Goal: Task Accomplishment & Management: Manage account settings

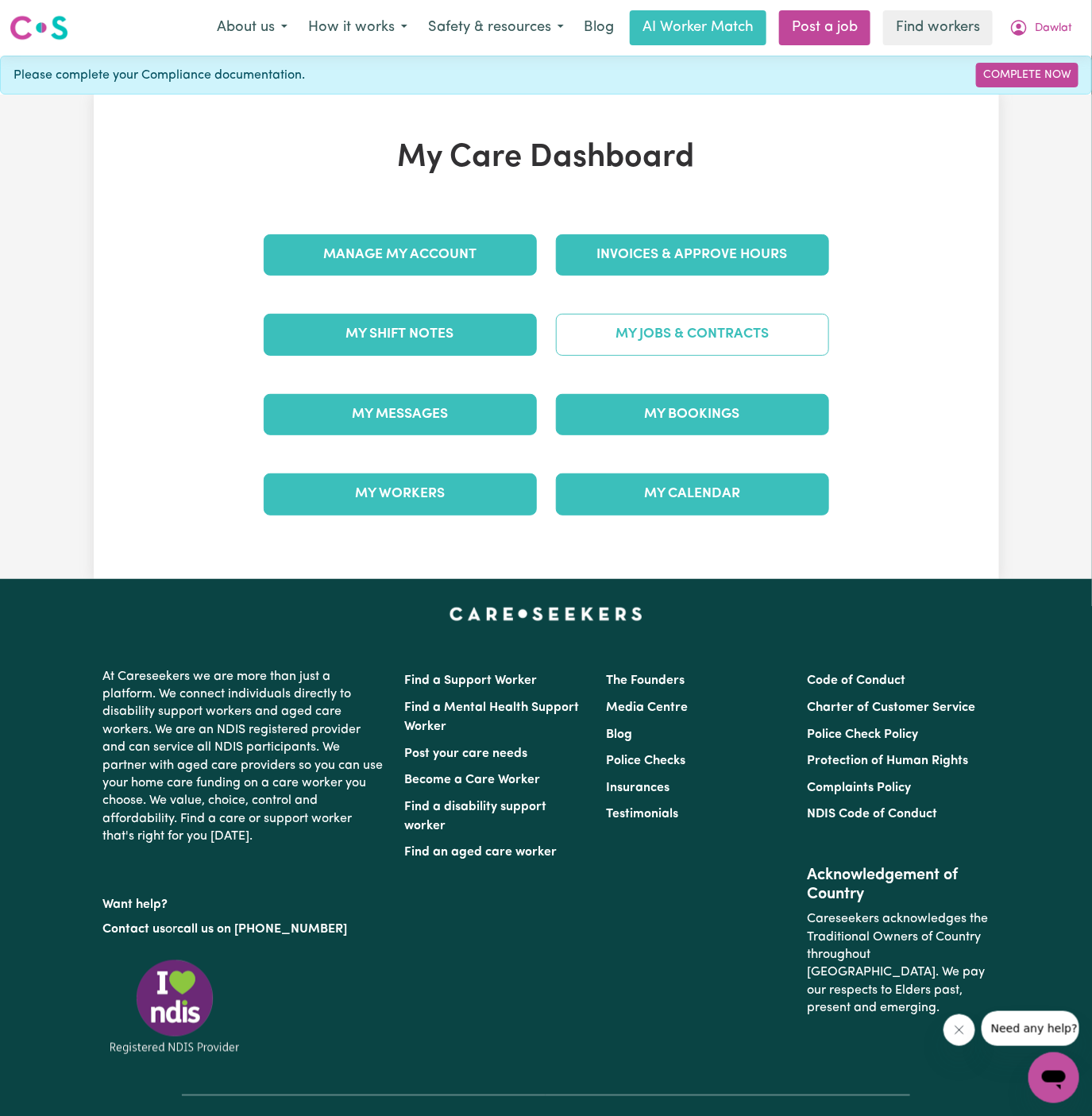
click at [688, 335] on link "My Jobs & Contracts" at bounding box center [692, 334] width 273 height 41
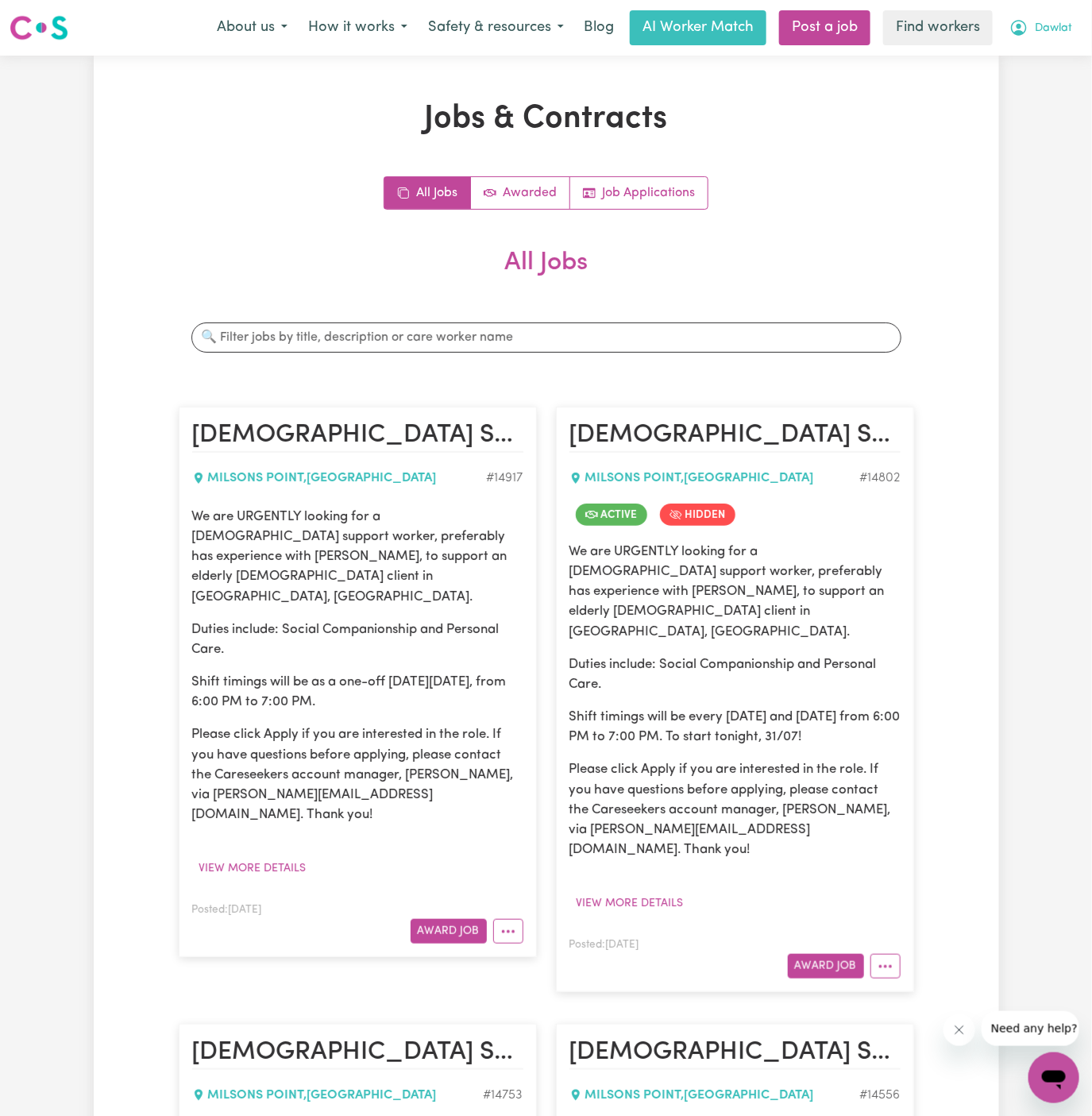
click at [1056, 28] on span "Dawlat" at bounding box center [1053, 29] width 37 height 17
click at [1056, 50] on link "My Dashboard" at bounding box center [1019, 62] width 126 height 30
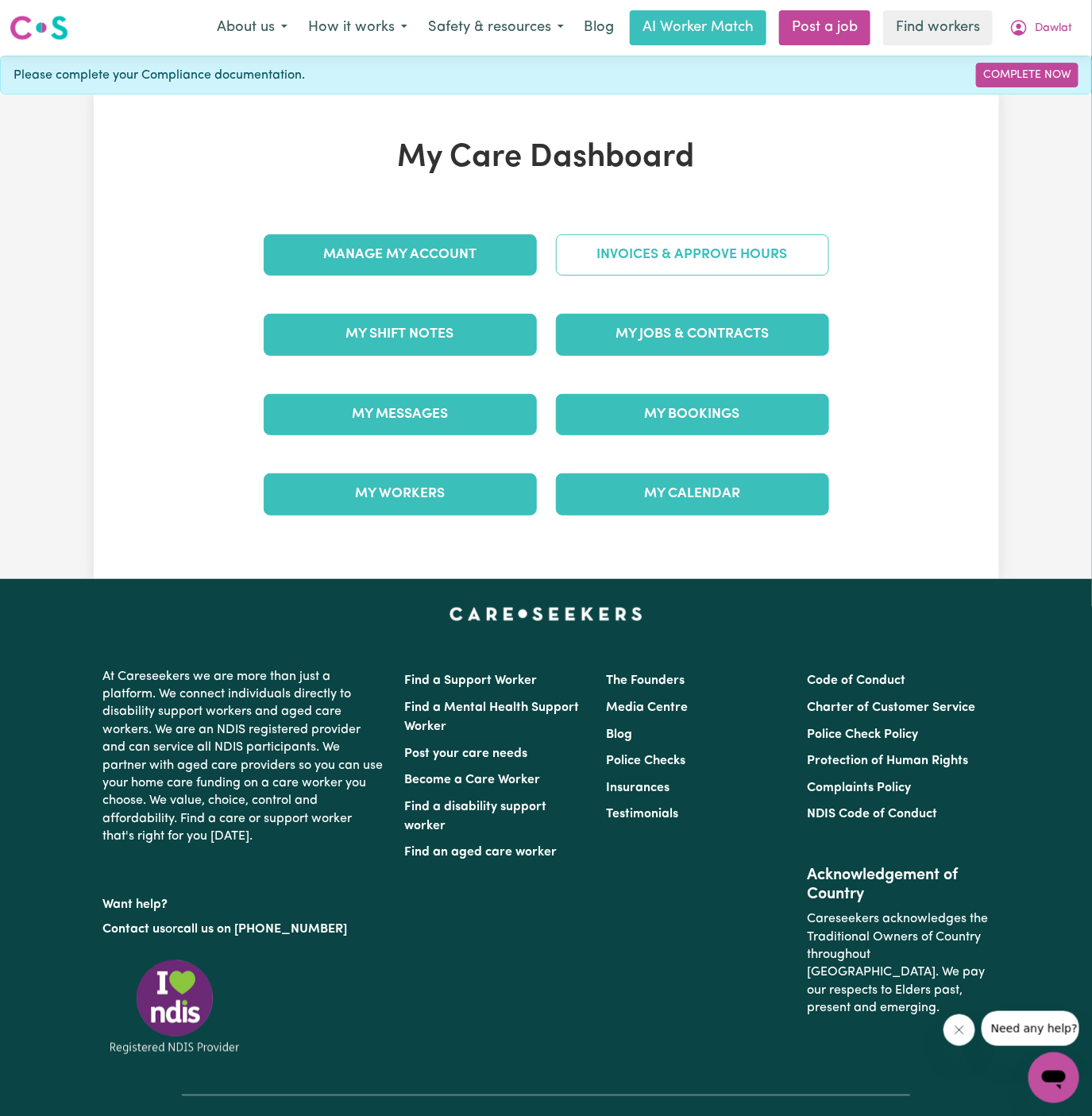
click at [665, 269] on link "Invoices & Approve Hours" at bounding box center [692, 254] width 273 height 41
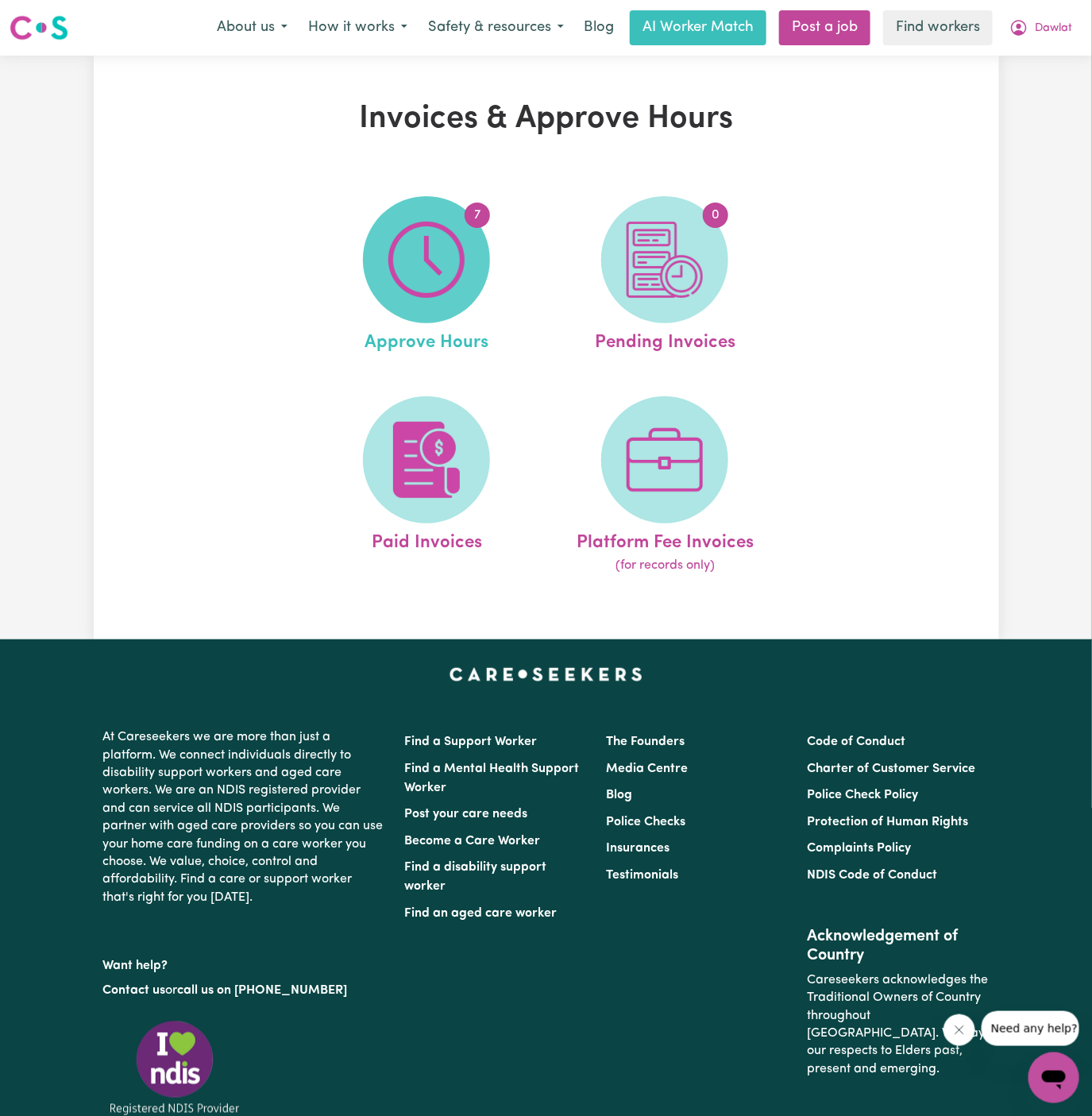
click at [437, 276] on img at bounding box center [426, 260] width 76 height 76
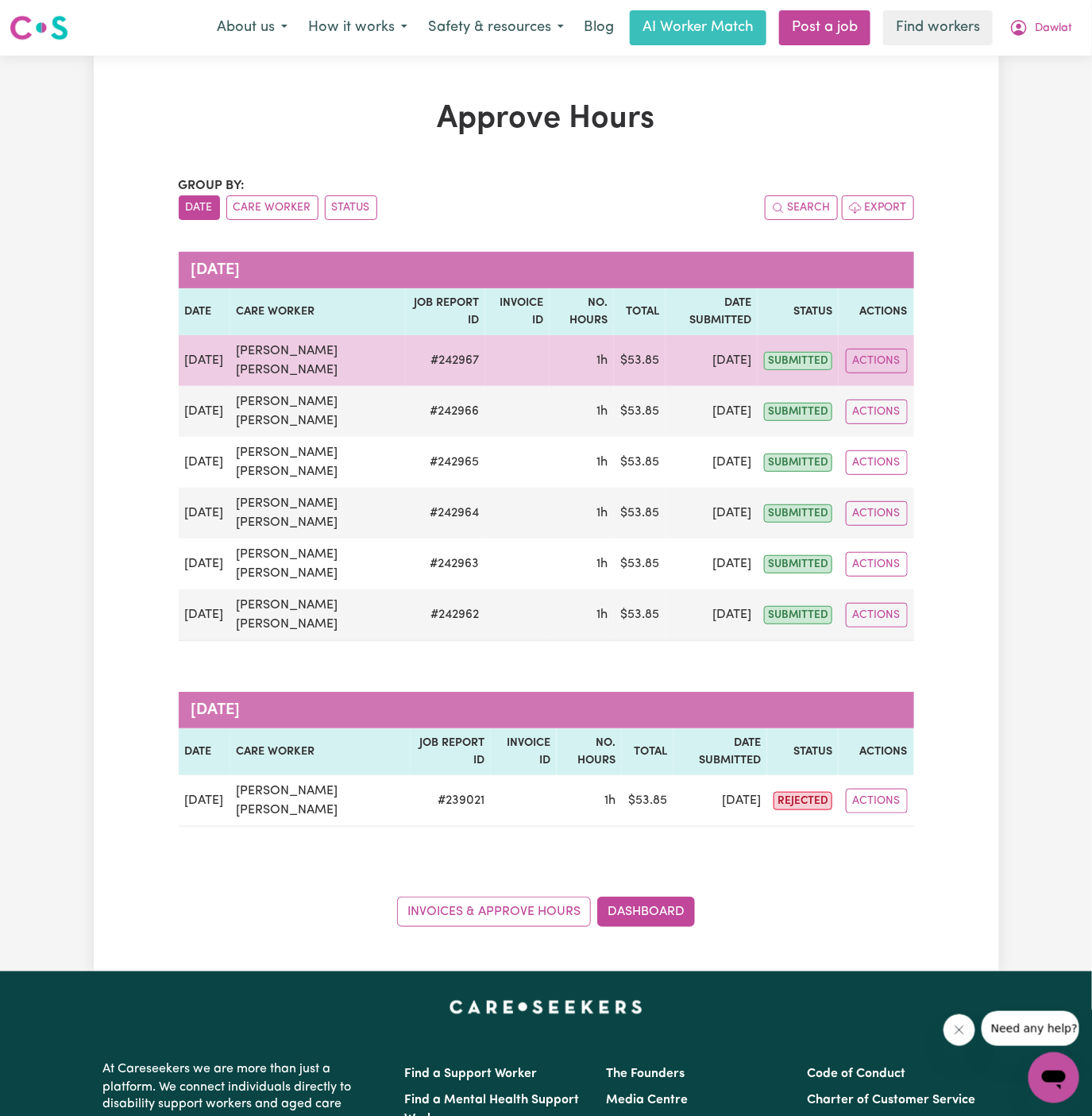
click at [449, 362] on td "# 242967" at bounding box center [445, 360] width 79 height 50
copy td "# 242967"
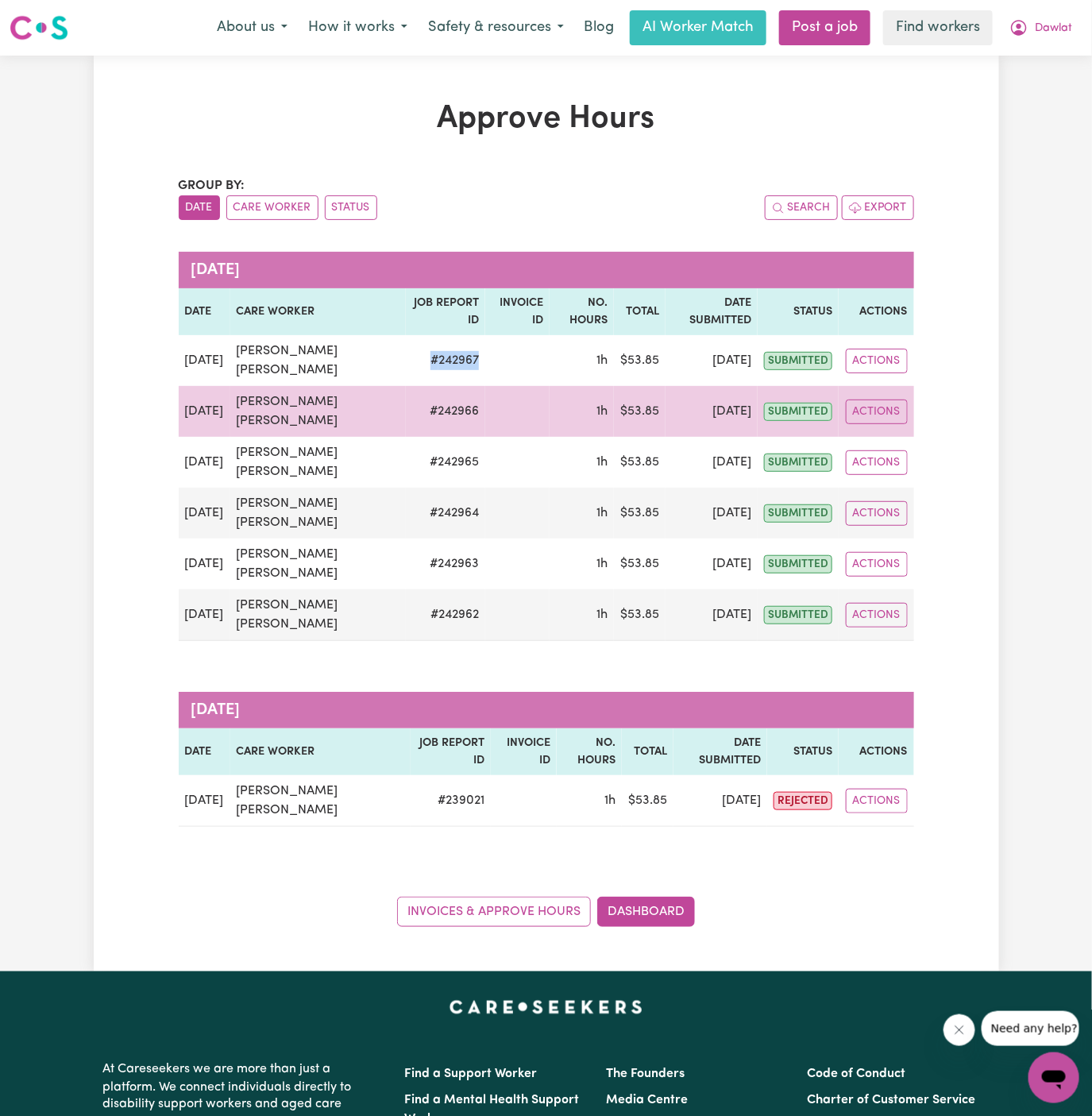
click at [449, 402] on td "# 242966" at bounding box center [445, 411] width 79 height 50
copy td "242966"
click at [449, 402] on td "# 242966" at bounding box center [445, 411] width 79 height 50
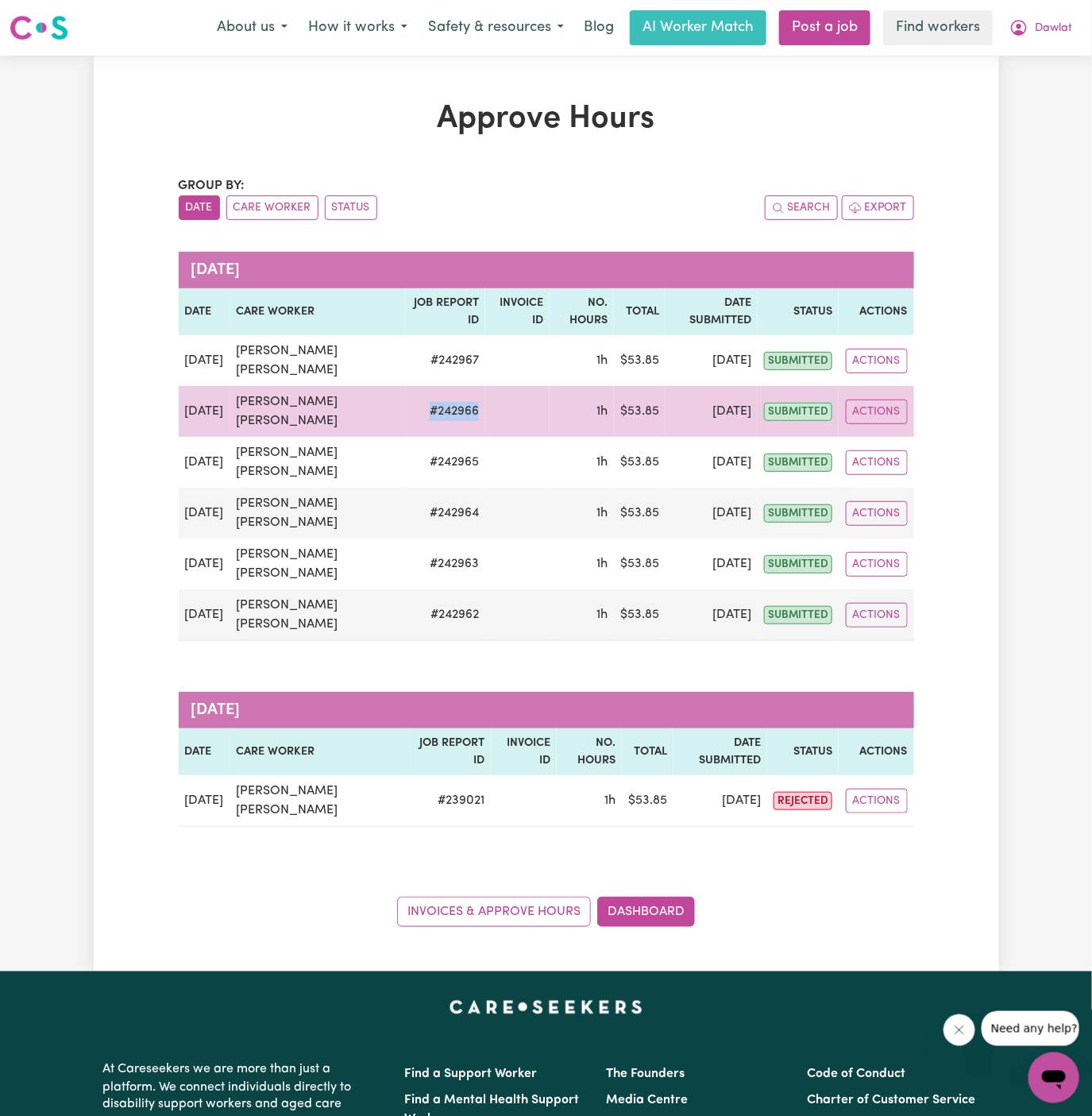
click at [449, 402] on td "# 242966" at bounding box center [445, 411] width 79 height 50
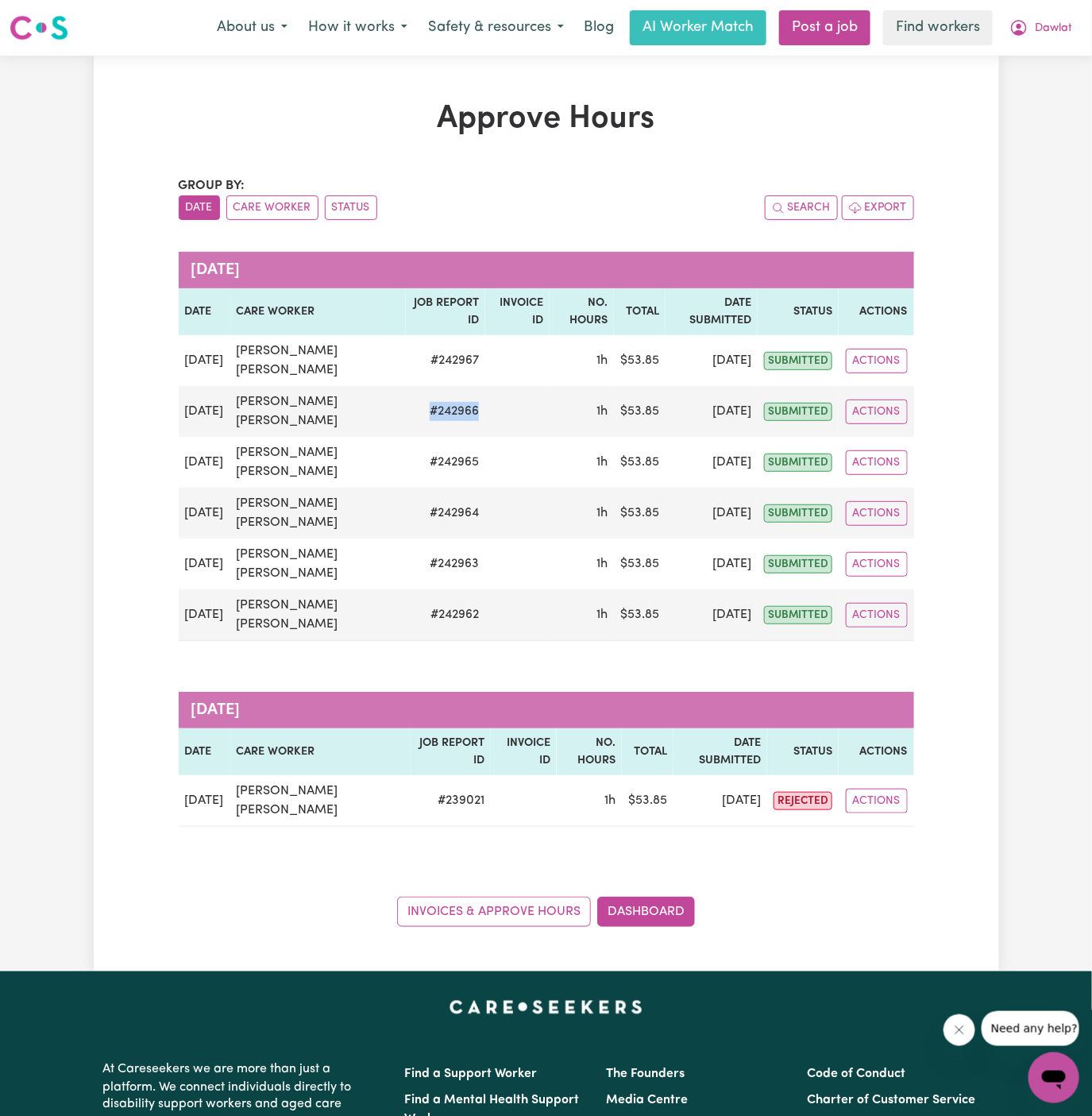
click at [433, 456] on td "# 242965" at bounding box center [445, 461] width 79 height 50
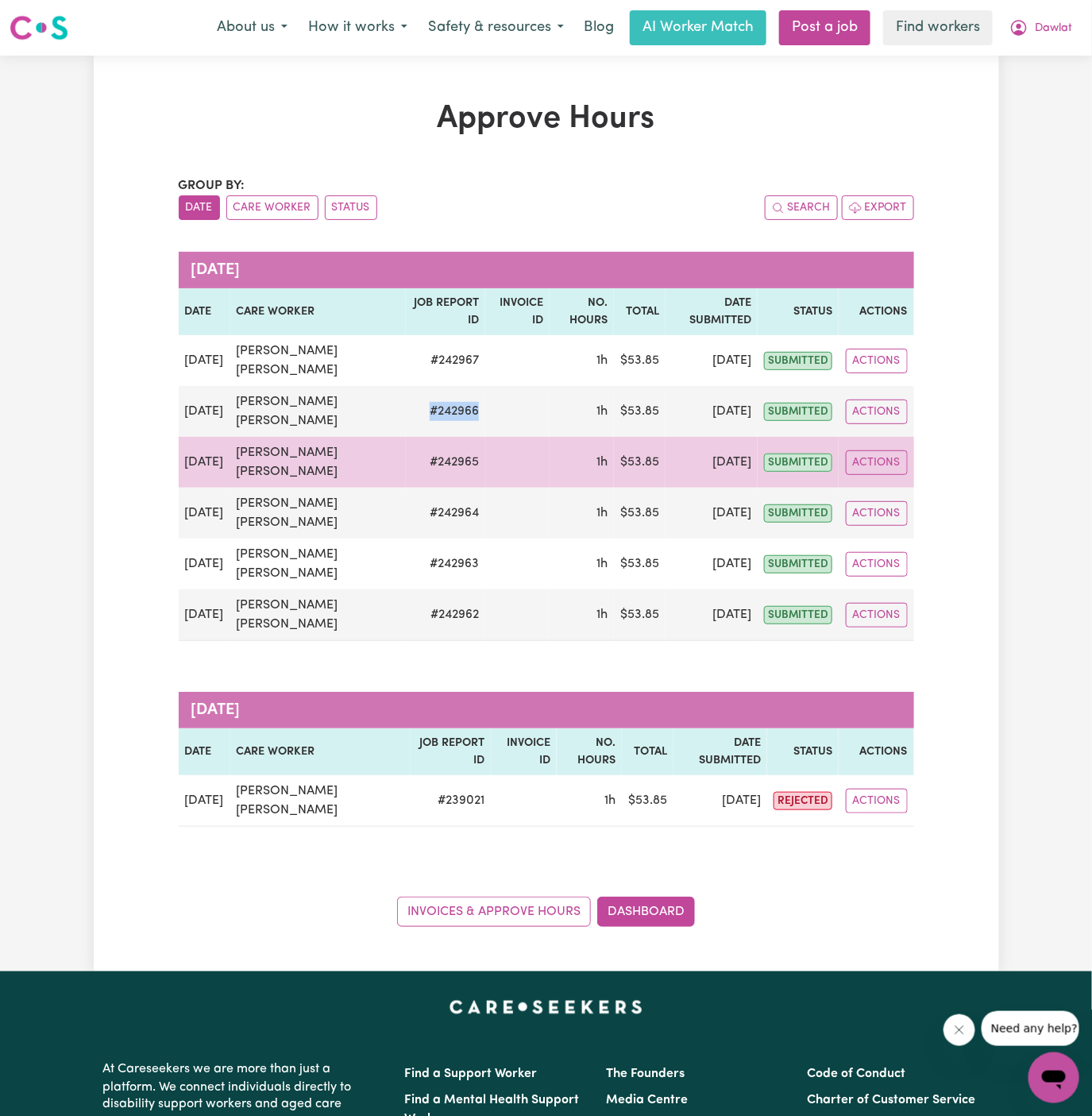
click at [433, 456] on td "# 242965" at bounding box center [445, 461] width 79 height 50
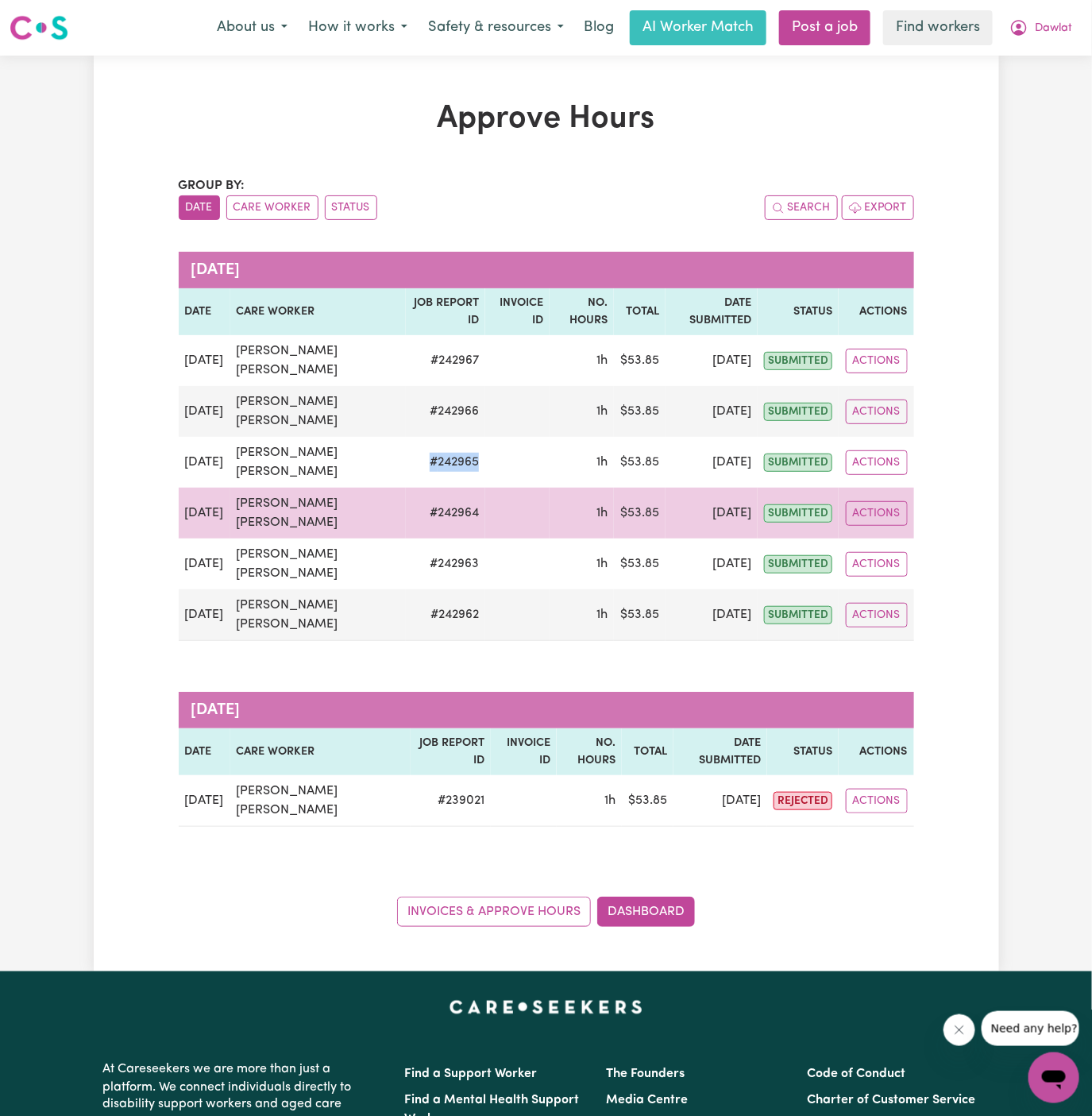
click at [458, 506] on td "# 242964" at bounding box center [445, 513] width 79 height 50
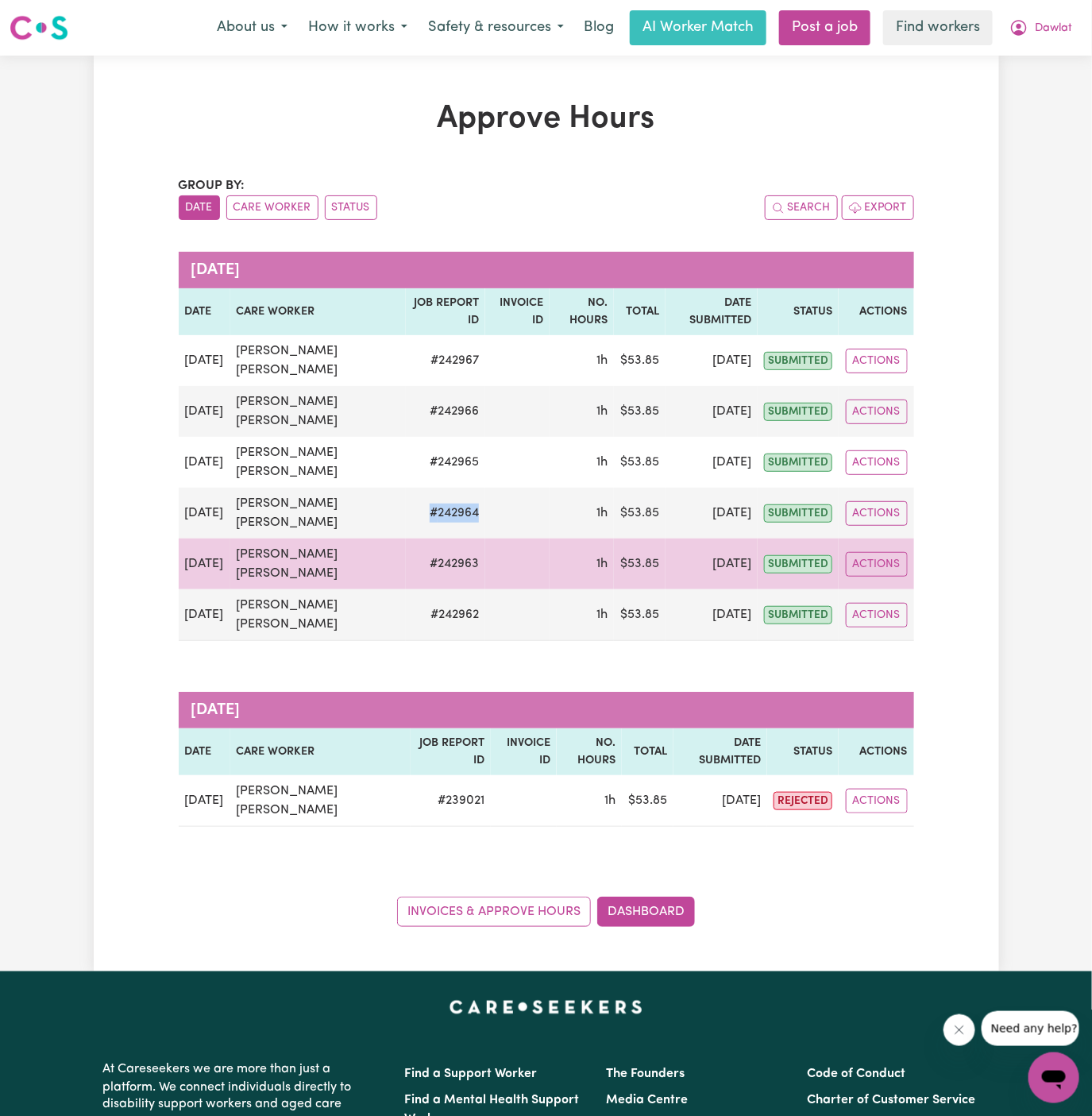
click at [444, 559] on td "# 242963" at bounding box center [445, 563] width 79 height 50
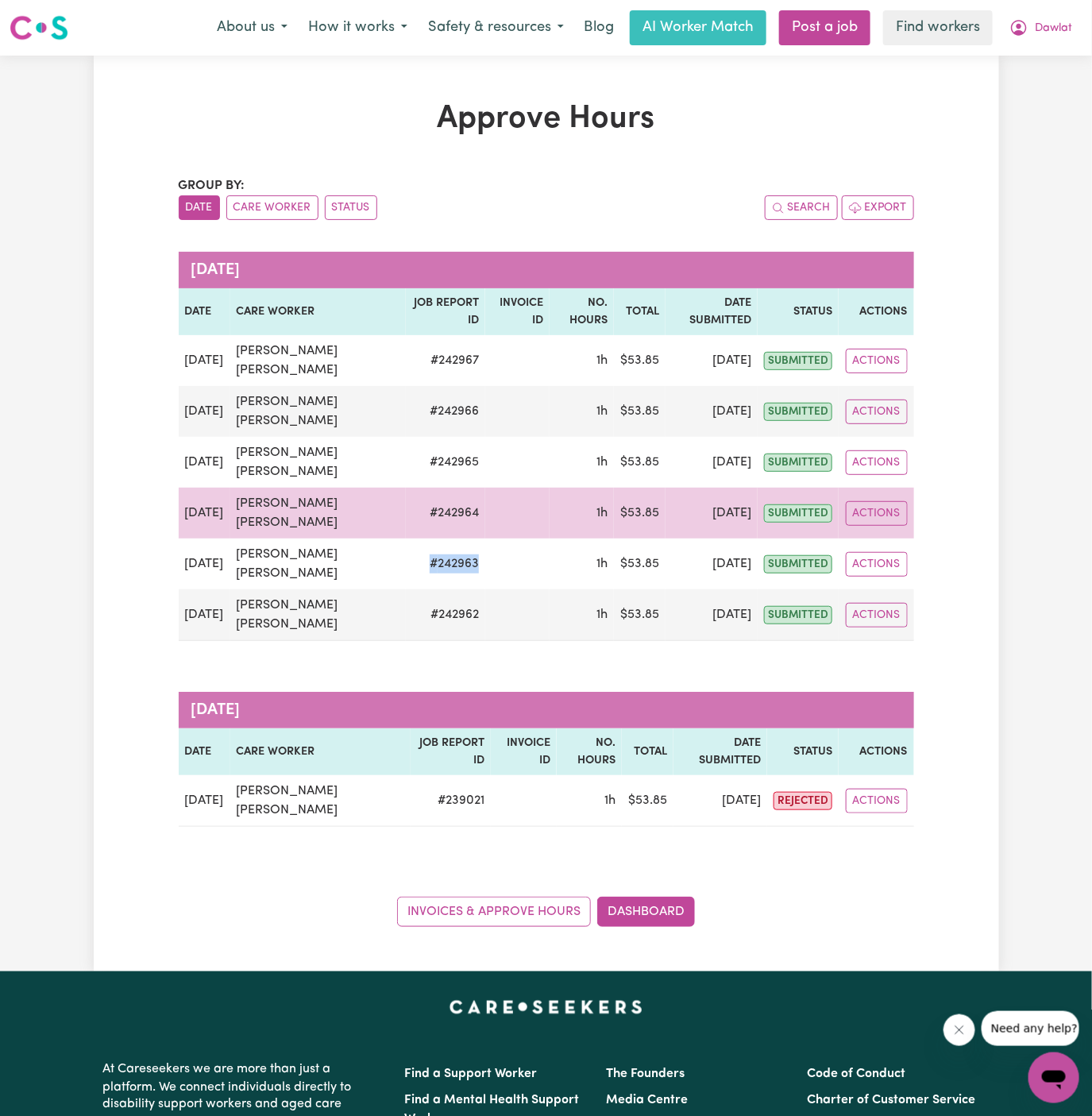
click at [447, 513] on td "# 242964" at bounding box center [445, 513] width 79 height 50
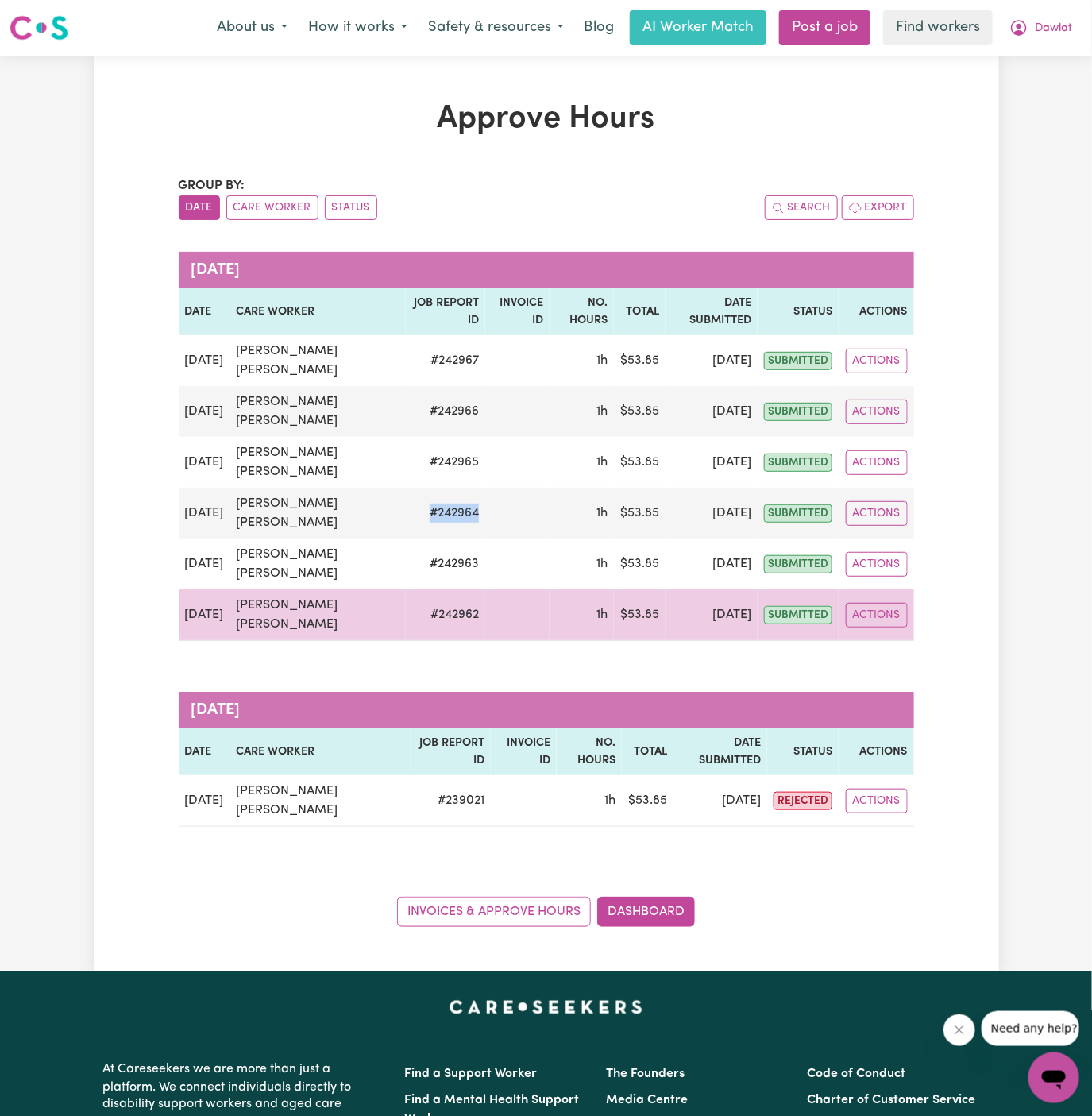
click at [445, 612] on td "# 242962" at bounding box center [445, 615] width 79 height 51
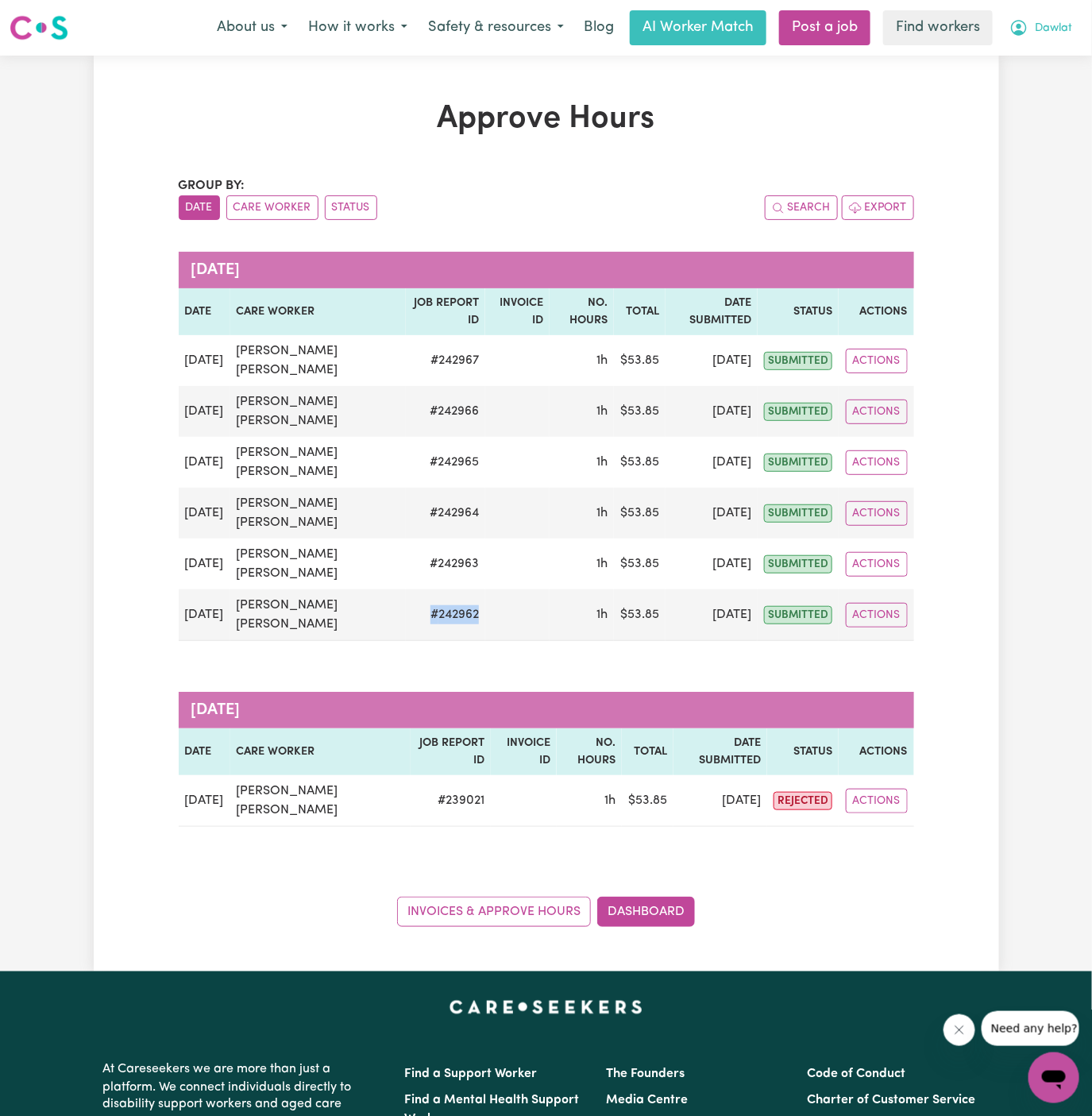
click at [1057, 31] on span "Dawlat" at bounding box center [1053, 29] width 37 height 17
click at [1046, 91] on link "Logout" at bounding box center [1019, 91] width 126 height 30
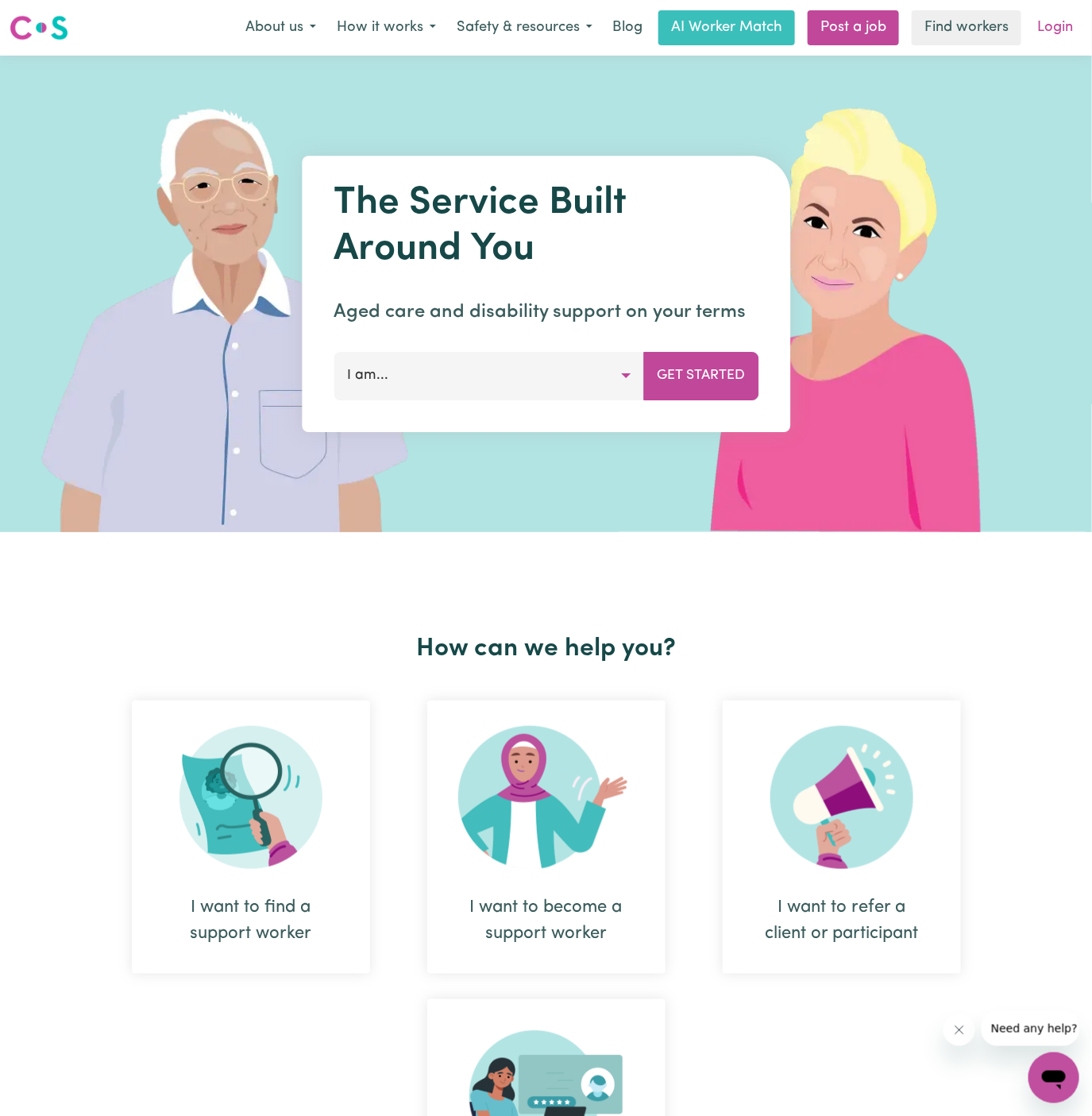
click at [1051, 31] on link "Login" at bounding box center [1055, 28] width 55 height 35
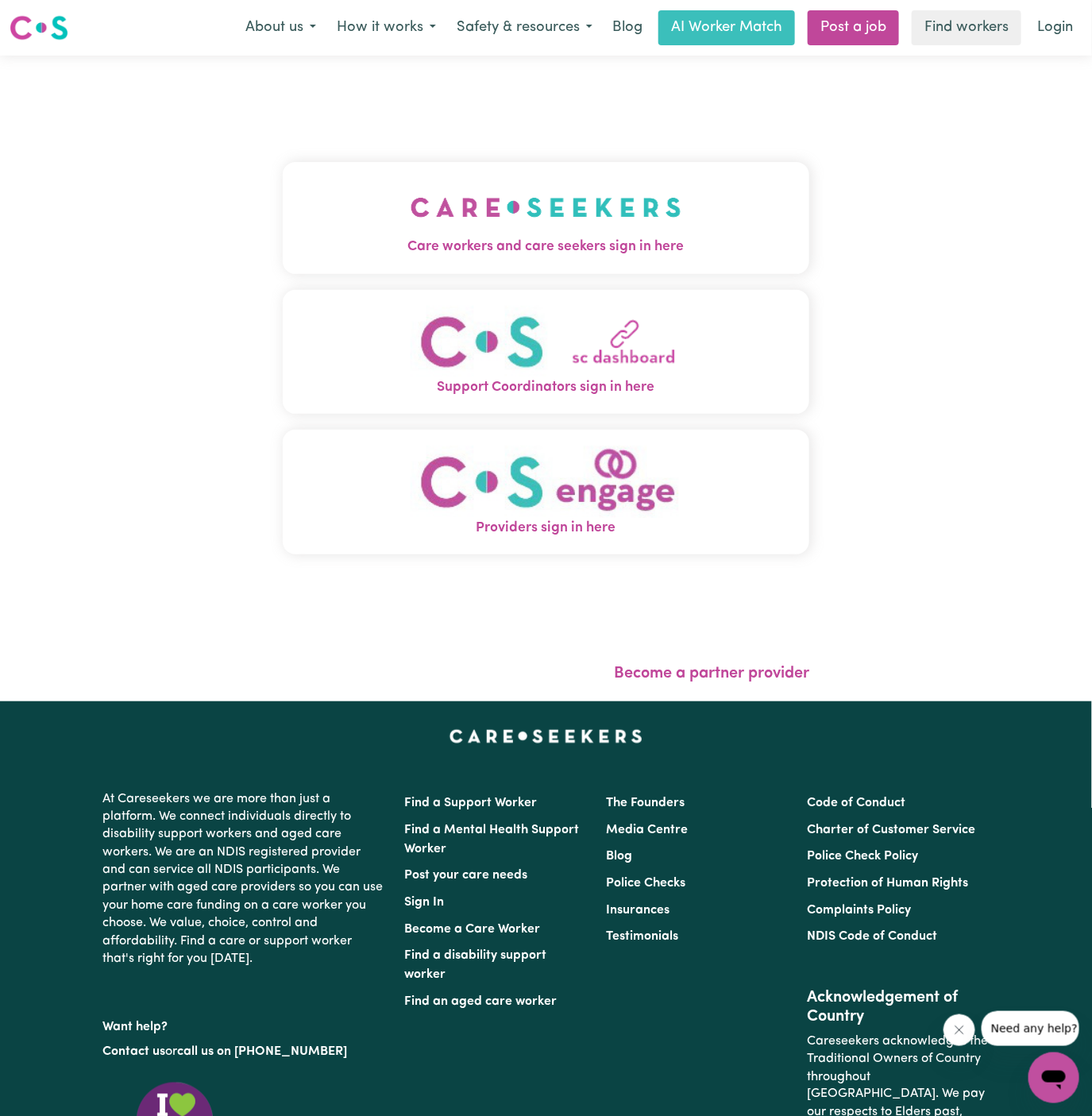
click at [529, 195] on img "Care workers and care seekers sign in here" at bounding box center [546, 207] width 271 height 59
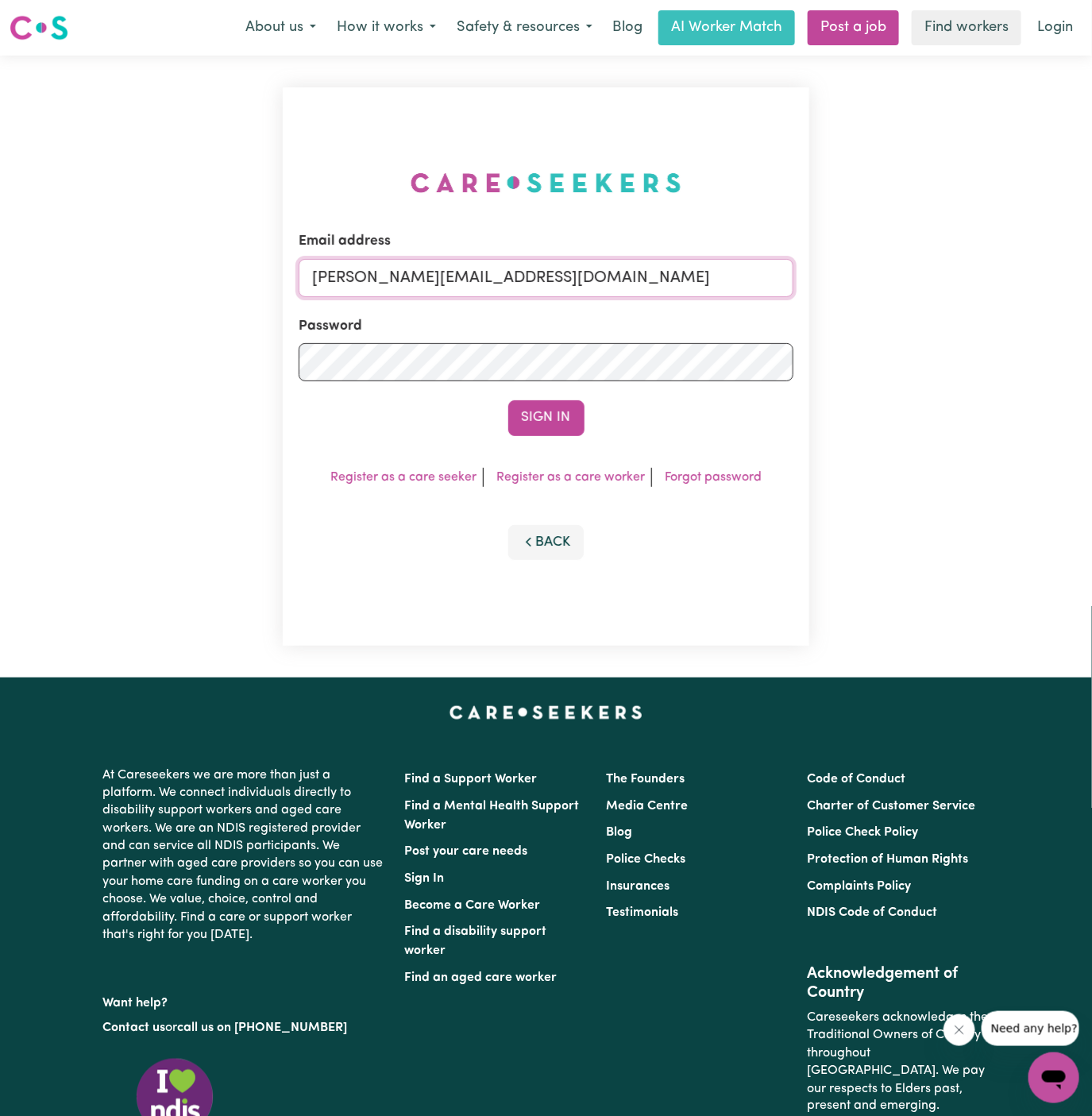
click at [614, 288] on input "[PERSON_NAME][EMAIL_ADDRESS][DOMAIN_NAME]" at bounding box center [546, 278] width 496 height 38
drag, startPoint x: 397, startPoint y: 279, endPoint x: 908, endPoint y: 307, distance: 511.8
click at [908, 307] on div "Email address [EMAIL_ADDRESS][DOMAIN_NAME] Password Sign In Register as a care …" at bounding box center [546, 366] width 1092 height 622
type input "[EMAIL_ADDRESS][DOMAIN_NAME]"
click at [551, 427] on button "Sign In" at bounding box center [546, 418] width 76 height 35
